Goal: Task Accomplishment & Management: Use online tool/utility

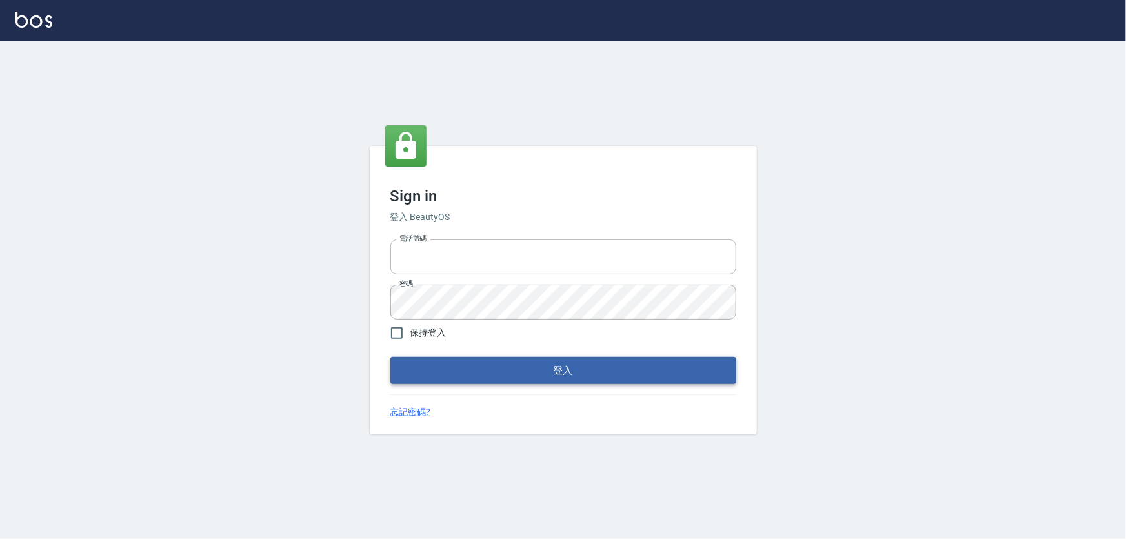
type input "5260381"
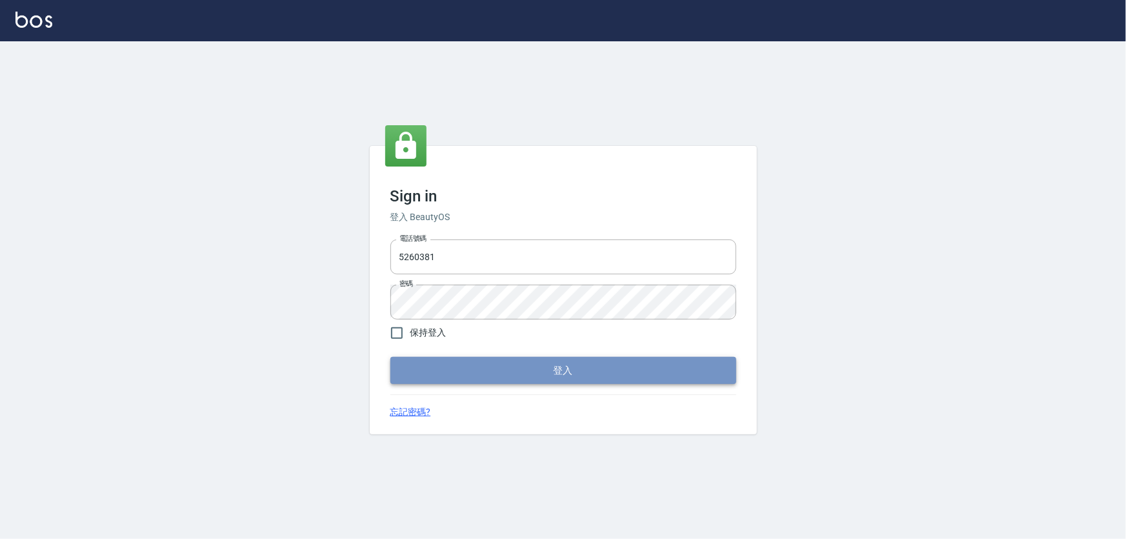
click at [508, 364] on button "登入" at bounding box center [563, 370] width 346 height 27
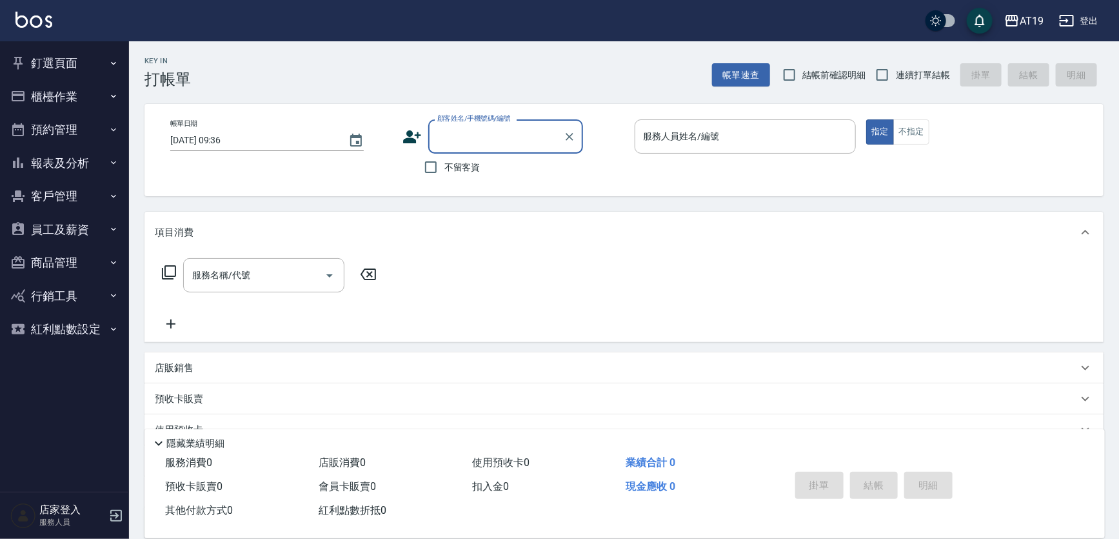
click at [75, 66] on button "釘選頁面" at bounding box center [64, 63] width 119 height 34
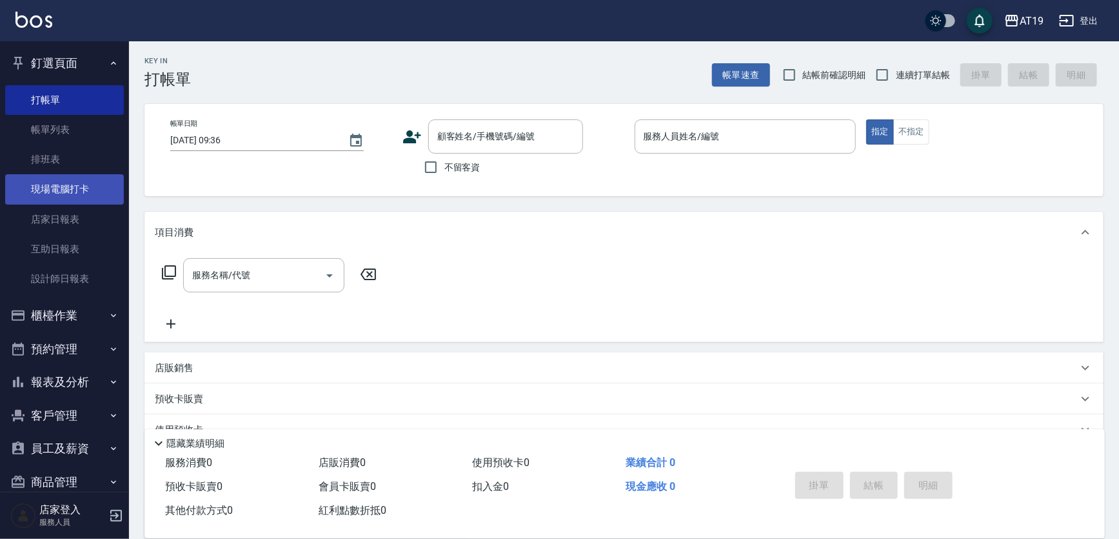
click at [57, 199] on link "現場電腦打卡" at bounding box center [64, 189] width 119 height 30
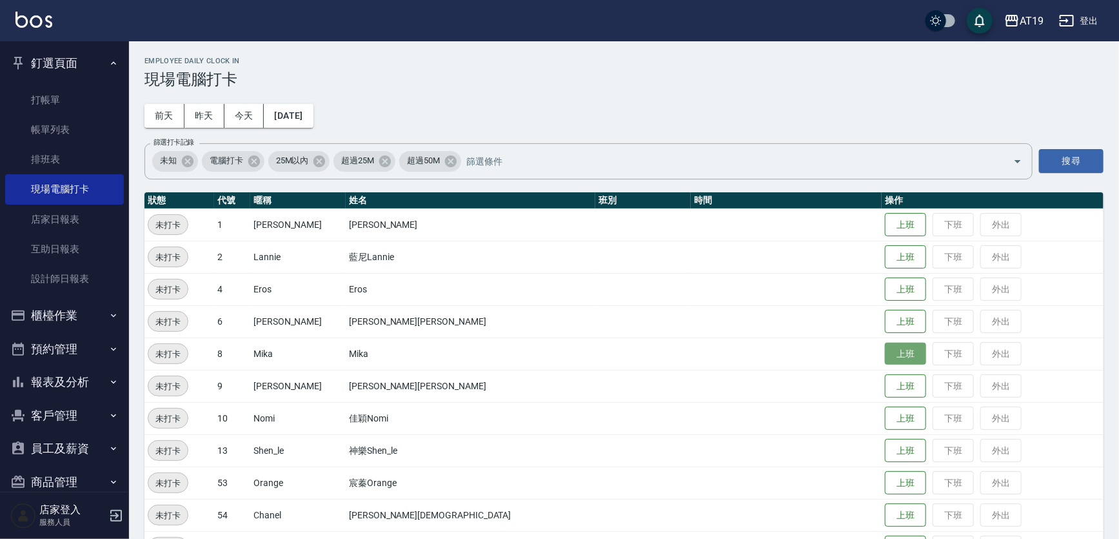
click at [885, 361] on button "上班" at bounding box center [905, 354] width 41 height 23
click at [885, 511] on button "上班" at bounding box center [905, 515] width 41 height 23
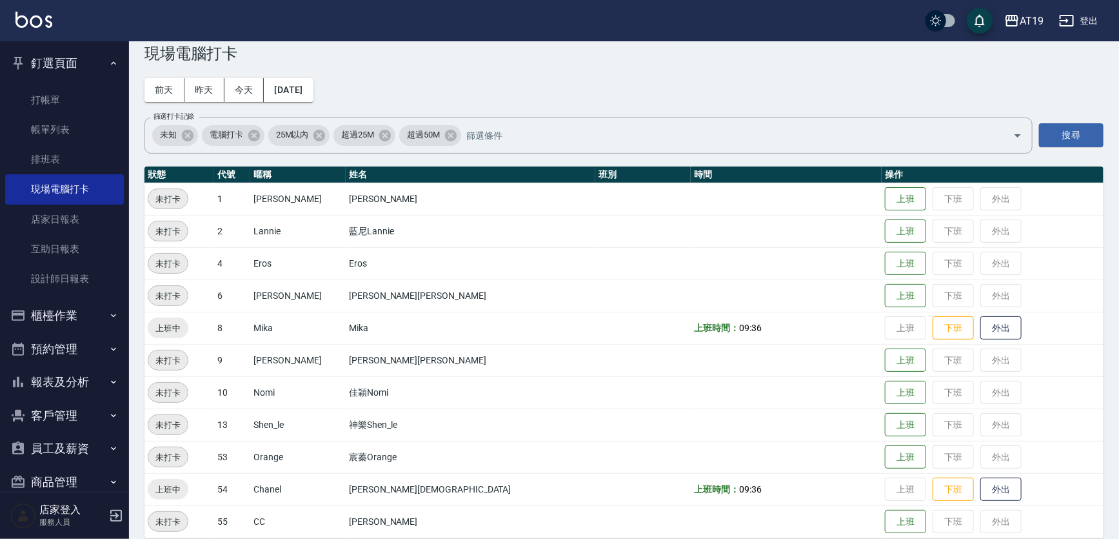
scroll to position [39, 0]
